Goal: Task Accomplishment & Management: Manage account settings

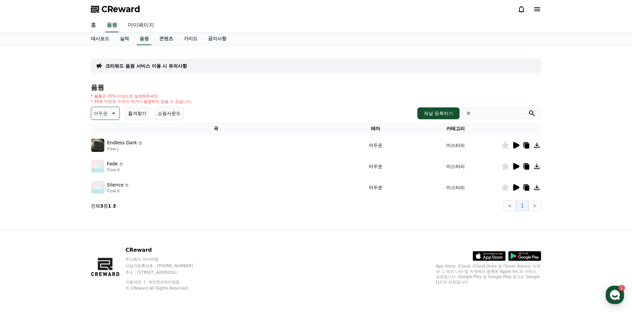
click at [152, 25] on link "마이페이지" at bounding box center [141, 25] width 37 height 14
select select "**********"
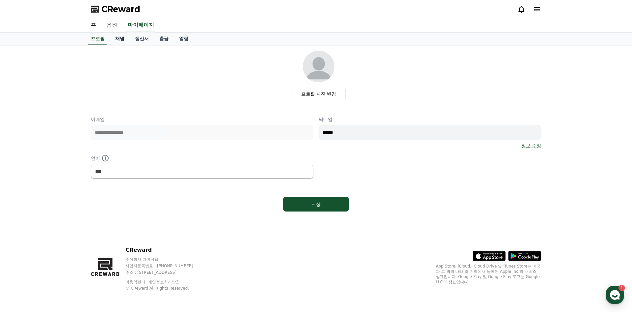
click at [122, 41] on link "채널" at bounding box center [120, 39] width 20 height 13
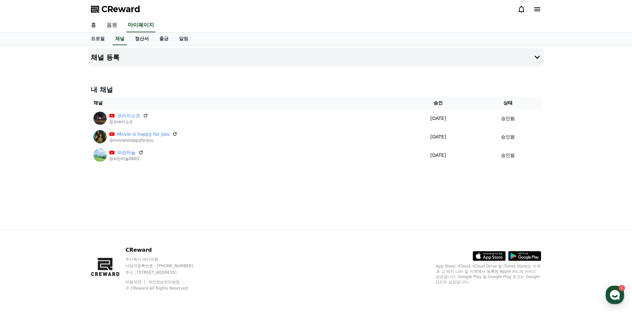
click at [141, 39] on link "정산서" at bounding box center [142, 39] width 24 height 13
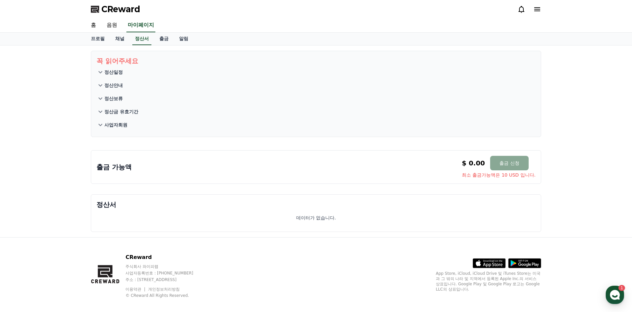
click at [113, 72] on p "정산일정" at bounding box center [113, 72] width 18 height 7
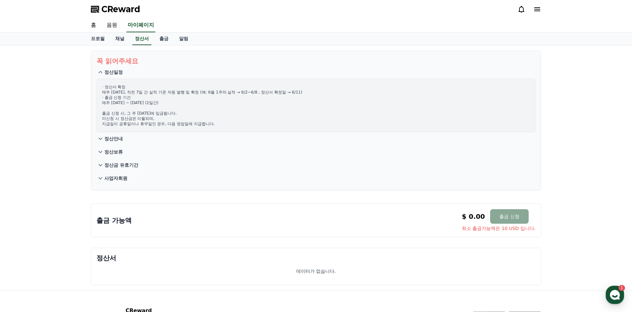
click at [113, 72] on p "정산일정" at bounding box center [113, 72] width 18 height 7
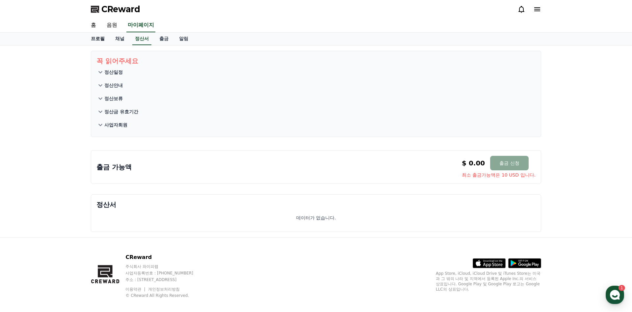
click at [94, 37] on link "프로필" at bounding box center [98, 39] width 24 height 13
select select "**********"
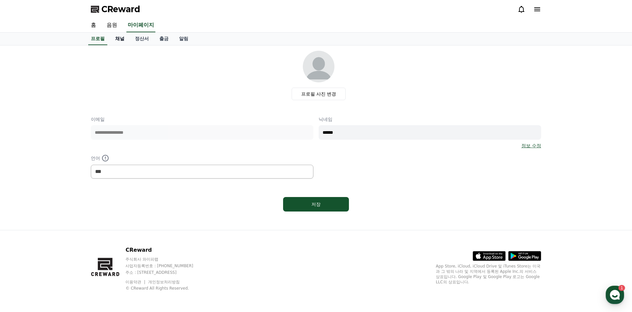
click at [117, 39] on link "채널" at bounding box center [120, 39] width 20 height 13
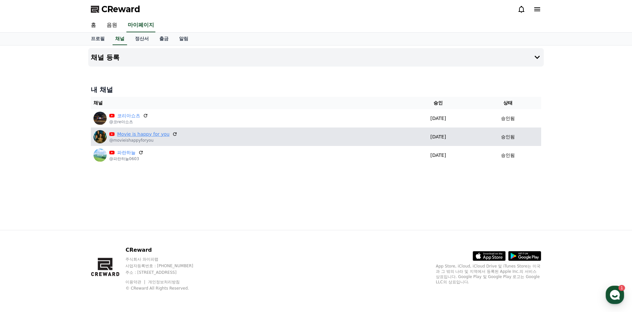
click at [131, 136] on link "Movie is happy for you" at bounding box center [143, 134] width 52 height 7
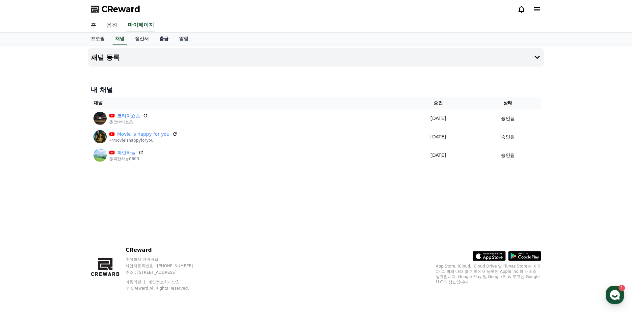
click at [168, 38] on link "출금" at bounding box center [164, 39] width 20 height 13
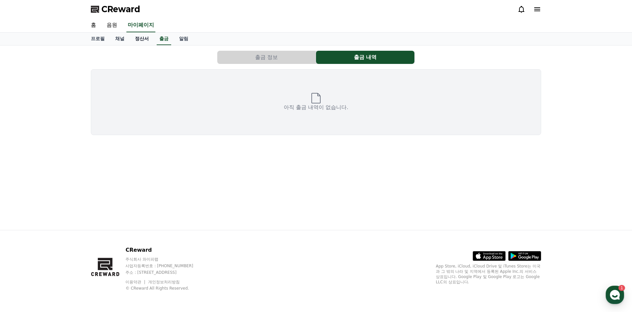
click at [141, 39] on link "정산서" at bounding box center [142, 39] width 24 height 13
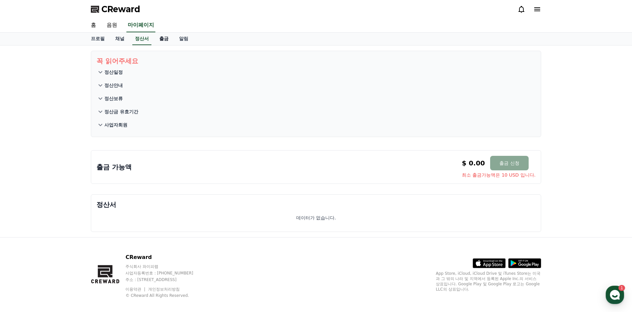
click at [168, 39] on link "출금" at bounding box center [164, 39] width 20 height 13
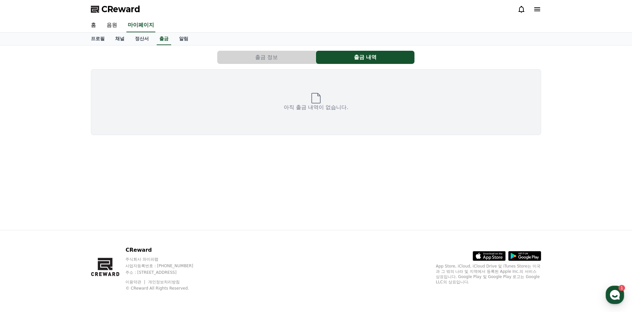
click at [259, 53] on button "출금 정보" at bounding box center [266, 57] width 98 height 13
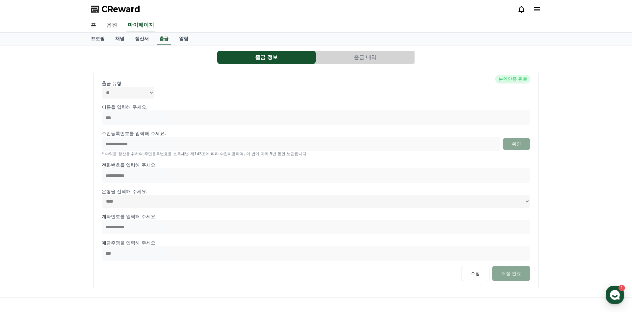
click at [360, 58] on button "출금 내역" at bounding box center [365, 57] width 98 height 13
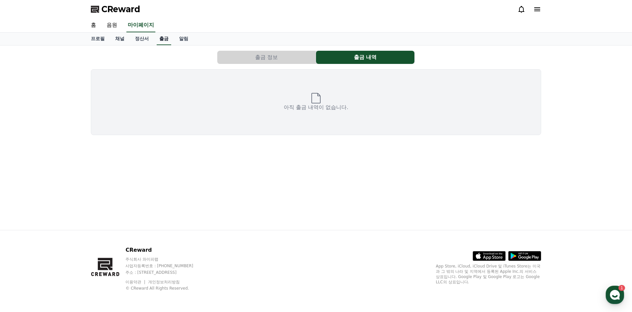
drag, startPoint x: 181, startPoint y: 37, endPoint x: 158, endPoint y: 40, distance: 23.3
click at [181, 37] on link "알림" at bounding box center [184, 39] width 20 height 13
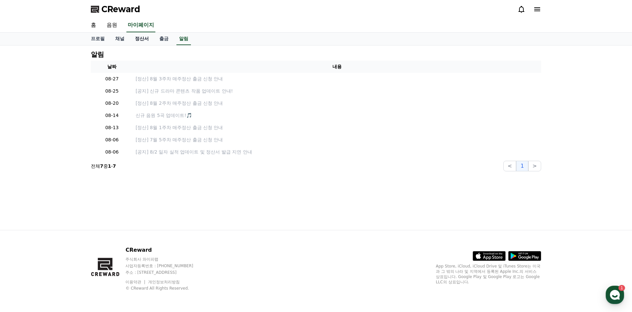
click at [141, 39] on link "정산서" at bounding box center [142, 39] width 24 height 13
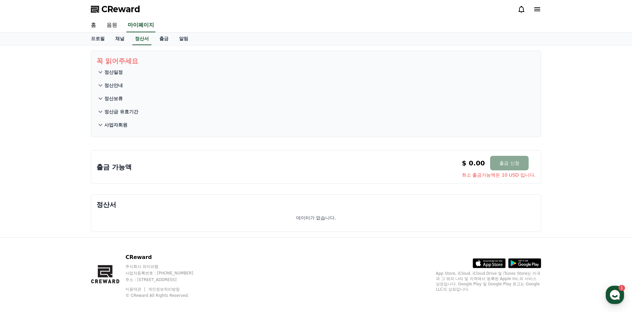
click at [151, 163] on div "출금 가능액 $ 0.00 출금 신청 최소 출금가능액은 10 USD 입니다. $ 0.00 출금 신청 최소 출금가능액은 10 USD 입니다." at bounding box center [315, 167] width 439 height 22
click at [126, 165] on p "출금 가능액" at bounding box center [113, 166] width 35 height 9
drag, startPoint x: 361, startPoint y: 163, endPoint x: 446, endPoint y: 160, distance: 85.0
click at [362, 163] on div "출금 가능액 $ 0.00 출금 신청 최소 출금가능액은 10 USD 입니다. $ 0.00 출금 신청 최소 출금가능액은 10 USD 입니다." at bounding box center [315, 167] width 439 height 22
click at [503, 162] on button "출금 신청" at bounding box center [509, 163] width 38 height 14
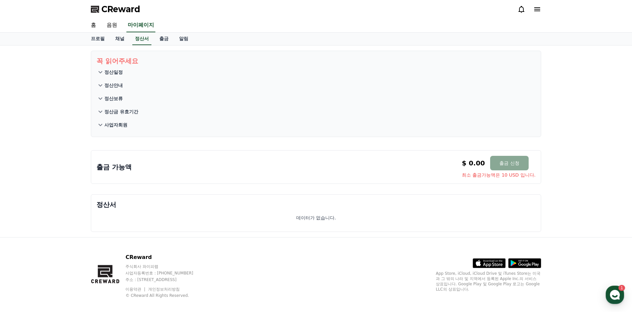
scroll to position [7, 0]
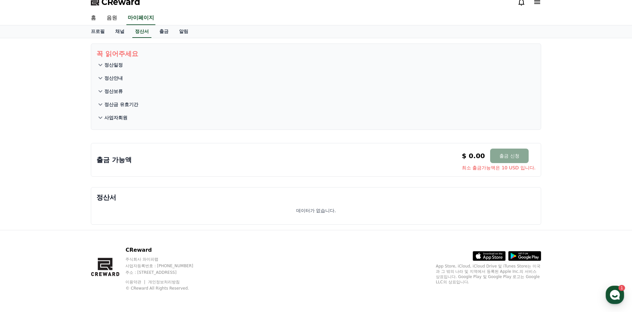
drag, startPoint x: 148, startPoint y: 272, endPoint x: 270, endPoint y: 271, distance: 122.8
click at [260, 271] on div "CReward 주식회사 와이피랩 사업자등록번호 : [PHONE_NUMBER] 주소 : [STREET_ADDRESS] 이용약관 개인정보처리방침 …" at bounding box center [316, 271] width 461 height 82
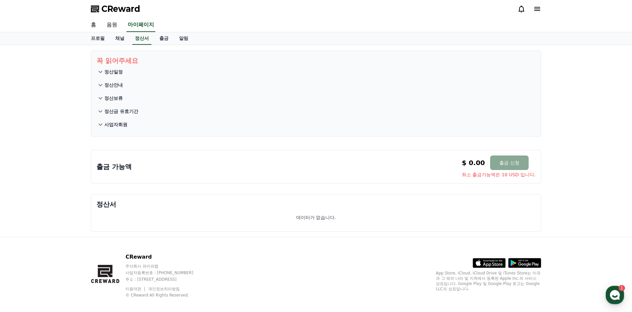
scroll to position [0, 0]
click at [120, 40] on link "채널" at bounding box center [120, 39] width 20 height 13
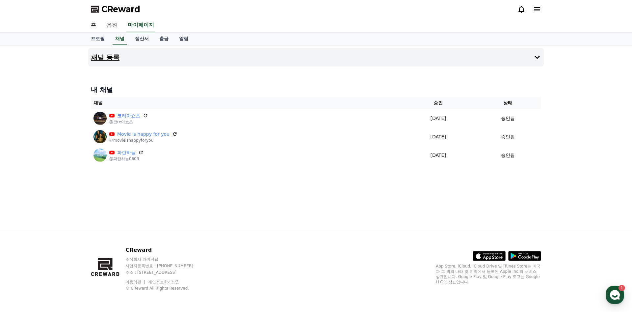
click at [121, 60] on button "채널 등록" at bounding box center [316, 57] width 456 height 18
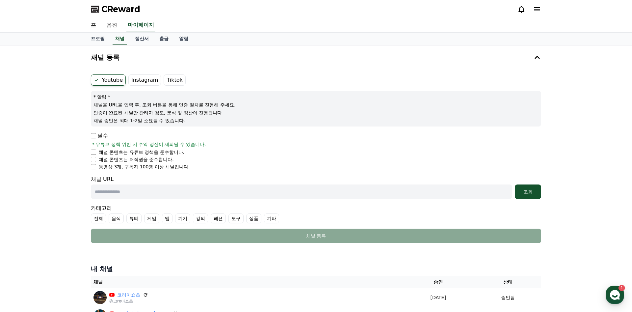
click at [139, 80] on label "Instagram" at bounding box center [144, 79] width 33 height 11
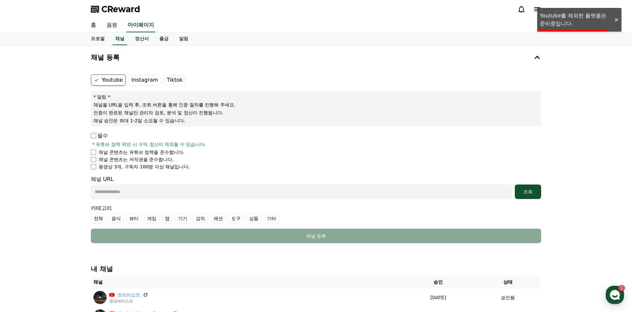
click at [167, 79] on label "Tiktok" at bounding box center [175, 79] width 22 height 11
